Goal: Navigation & Orientation: Go to known website

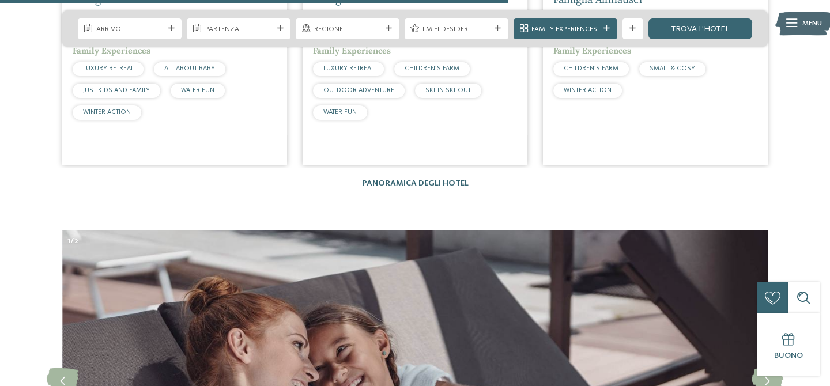
scroll to position [2932, 0]
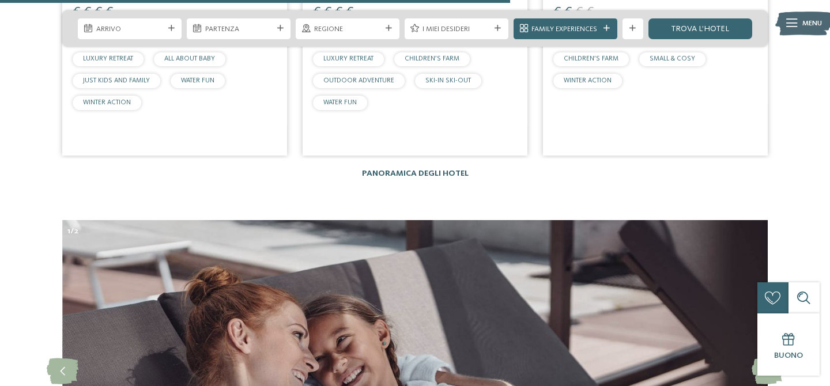
click at [414, 169] on link "Panoramica degli hotel" at bounding box center [415, 173] width 107 height 8
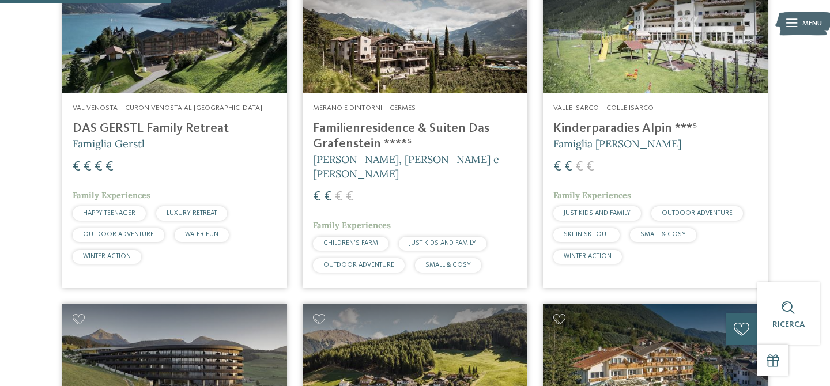
scroll to position [732, 0]
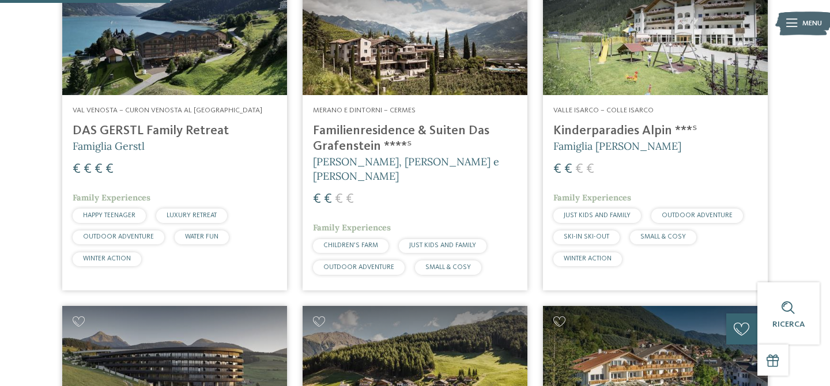
click at [592, 132] on h4 "Kinderparadies Alpin ***ˢ" at bounding box center [655, 131] width 204 height 16
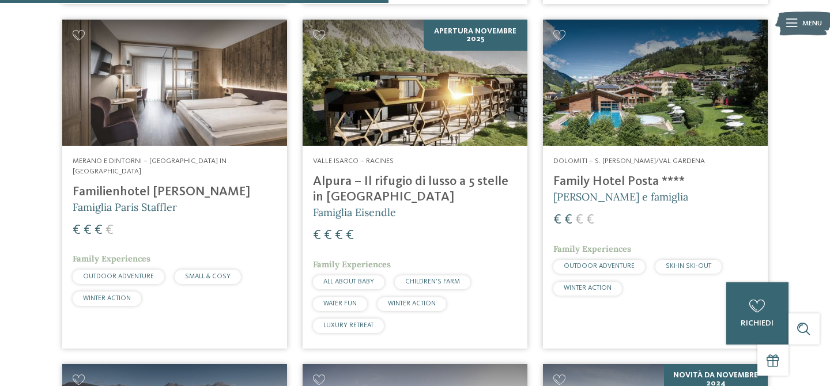
scroll to position [1676, 0]
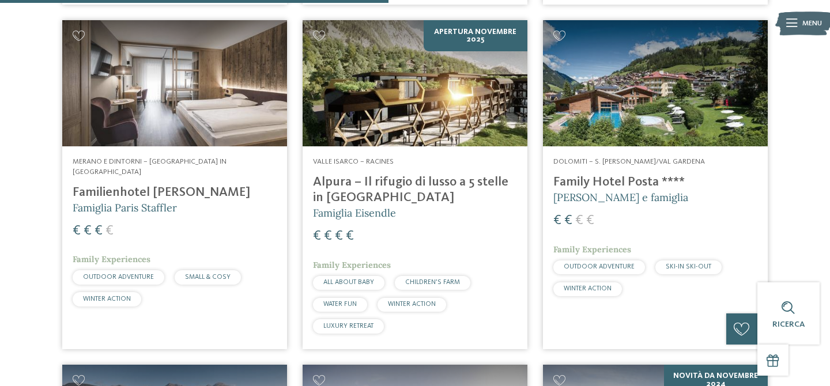
click at [682, 100] on img at bounding box center [655, 83] width 225 height 126
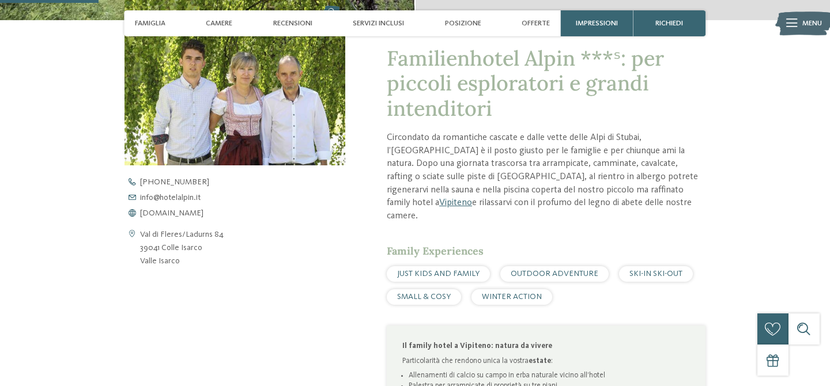
scroll to position [384, 0]
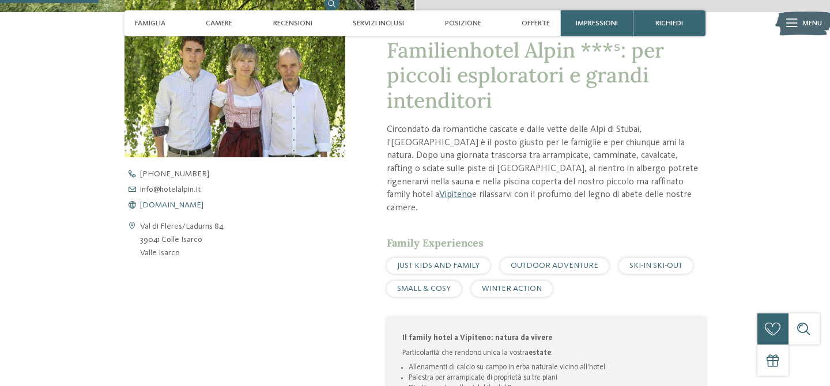
click at [169, 206] on span "www.hotelalpin.it" at bounding box center [171, 205] width 63 height 8
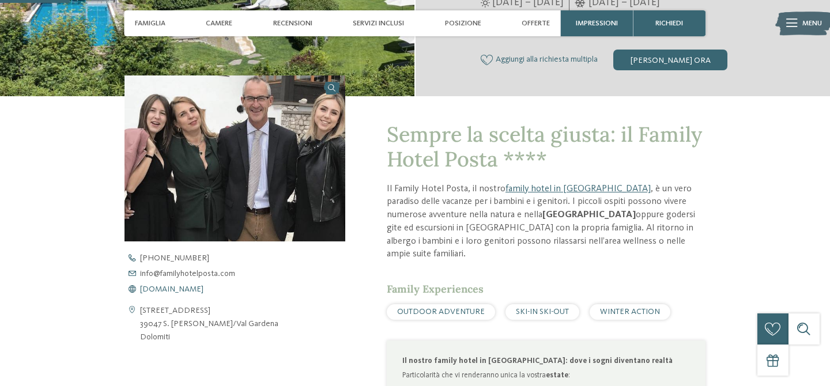
scroll to position [302, 0]
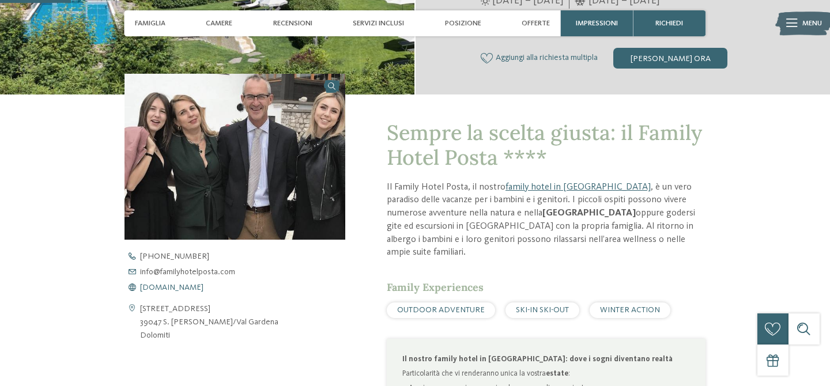
click at [203, 289] on span "www.familyhotelposta.com" at bounding box center [171, 287] width 63 height 8
